Goal: Task Accomplishment & Management: Use online tool/utility

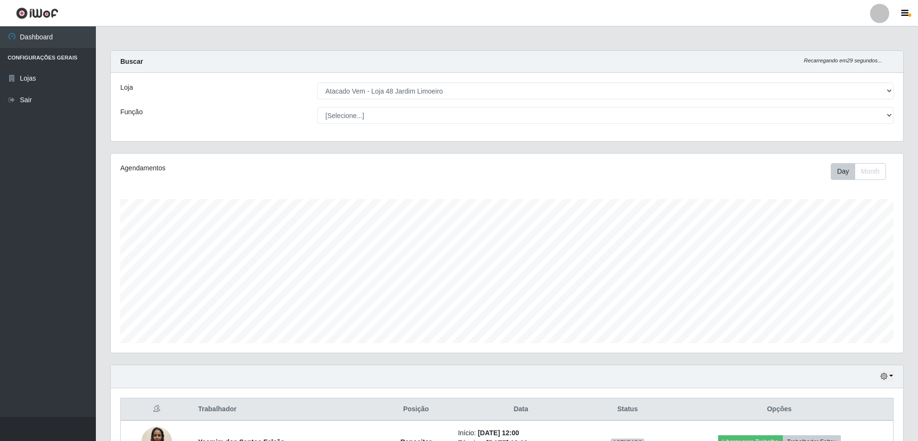
select select "449"
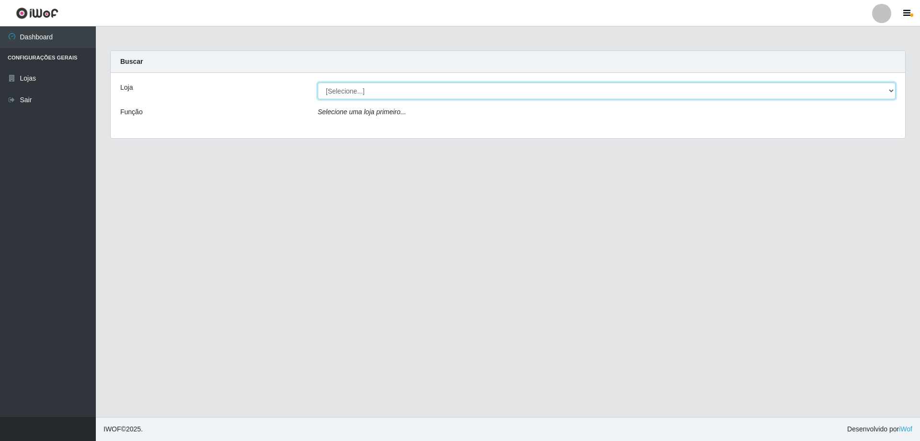
click at [419, 86] on select "[Selecione...] Atacado Vem - [STREET_ADDRESS]" at bounding box center [607, 90] width 578 height 17
select select "449"
click at [318, 82] on select "[Selecione...] Atacado Vem - [STREET_ADDRESS]" at bounding box center [607, 90] width 578 height 17
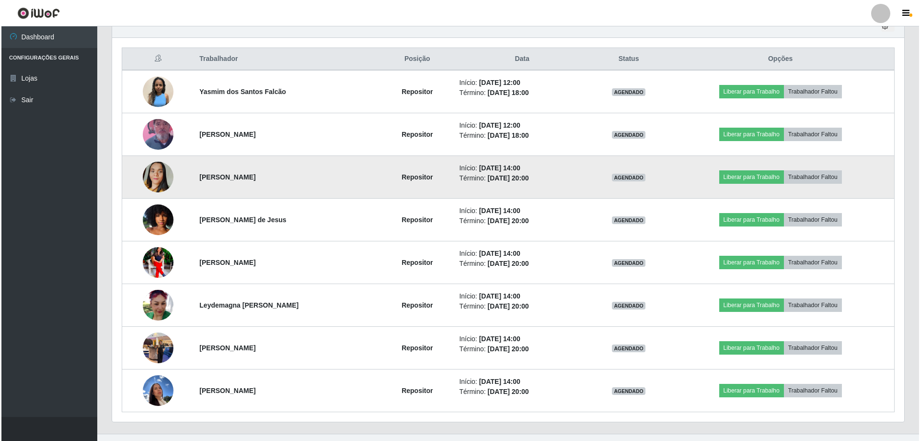
scroll to position [367, 0]
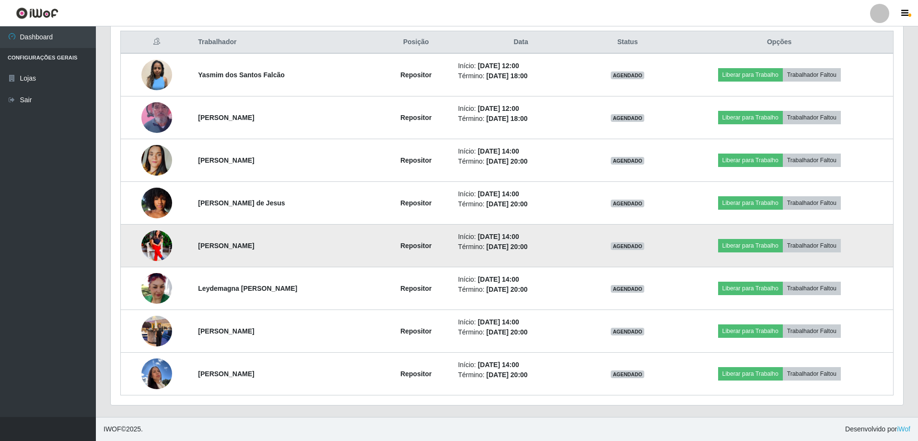
click at [152, 250] on img at bounding box center [156, 245] width 31 height 38
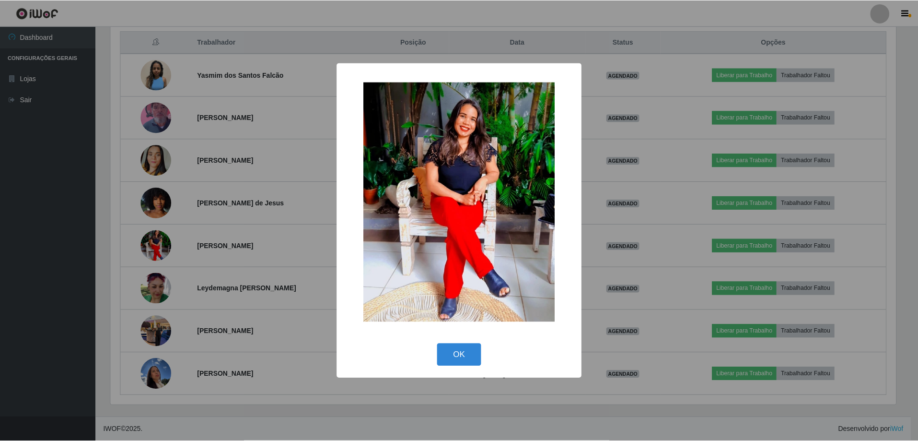
scroll to position [199, 788]
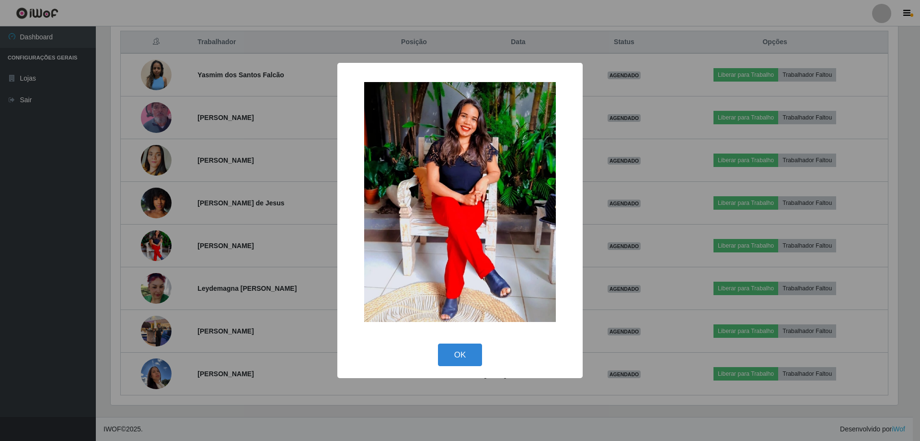
click at [239, 203] on div "× OK Cancel" at bounding box center [460, 220] width 920 height 441
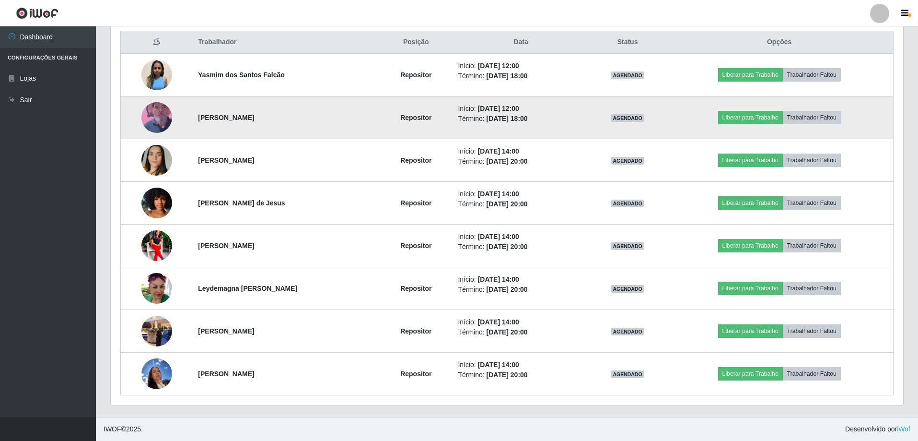
scroll to position [319, 0]
